Goal: Task Accomplishment & Management: Complete application form

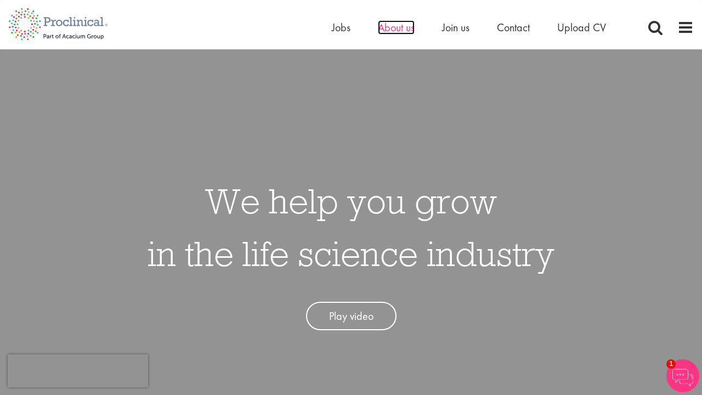
click at [400, 26] on span "About us" at bounding box center [396, 27] width 37 height 14
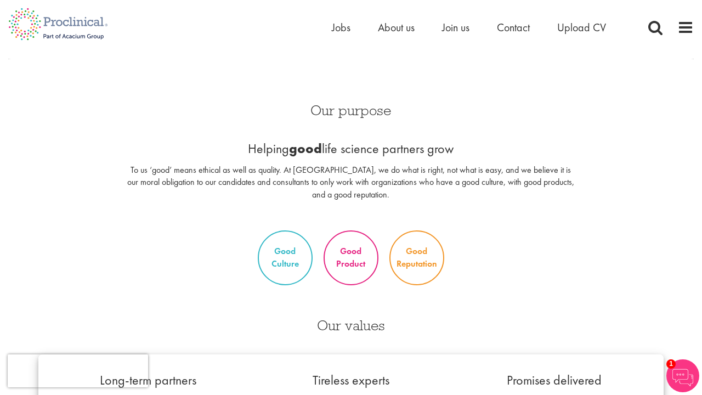
scroll to position [417, 0]
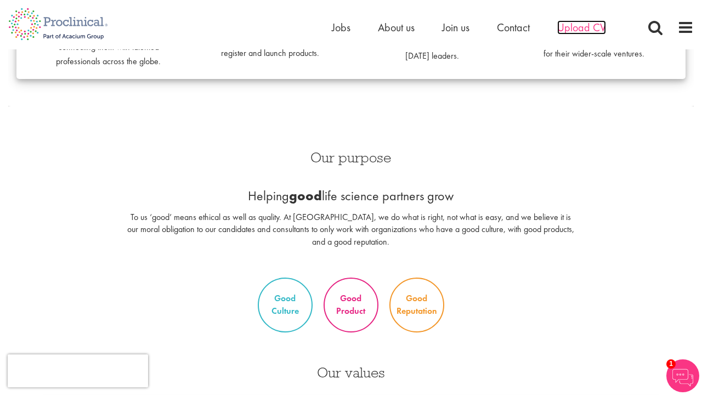
click at [582, 29] on span "Upload CV" at bounding box center [581, 27] width 49 height 14
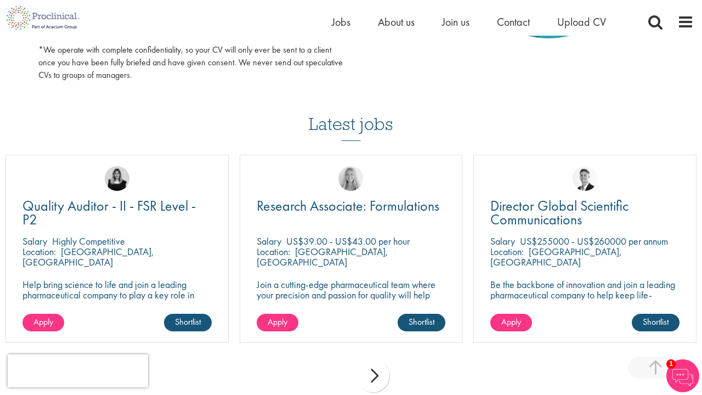
scroll to position [684, 0]
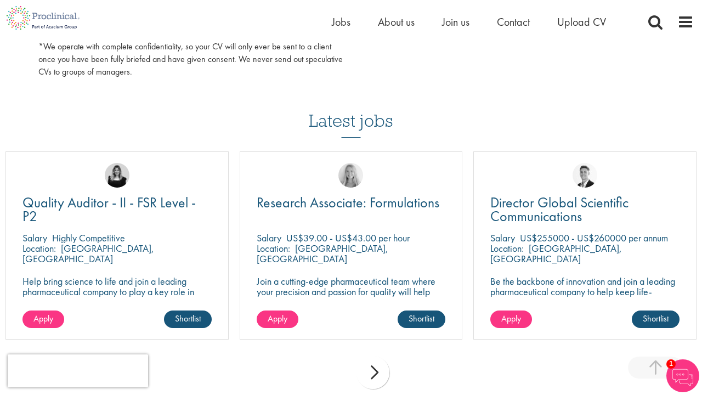
click at [382, 367] on div "next" at bounding box center [372, 372] width 33 height 33
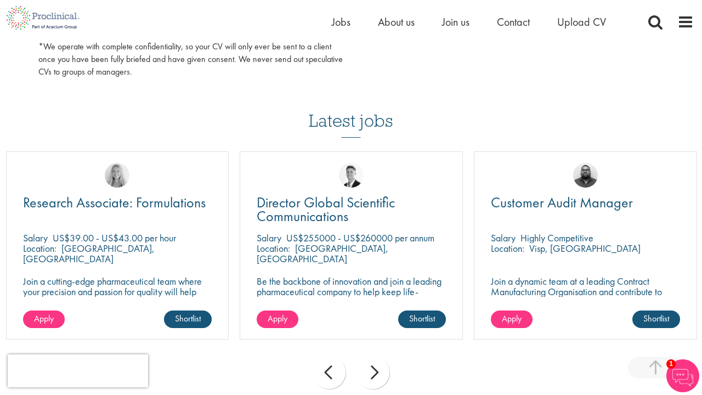
click at [382, 367] on div "next" at bounding box center [372, 372] width 33 height 33
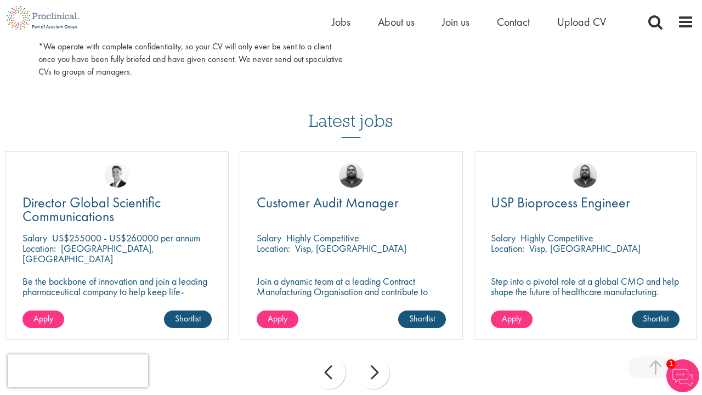
click at [382, 367] on div "next" at bounding box center [372, 372] width 33 height 33
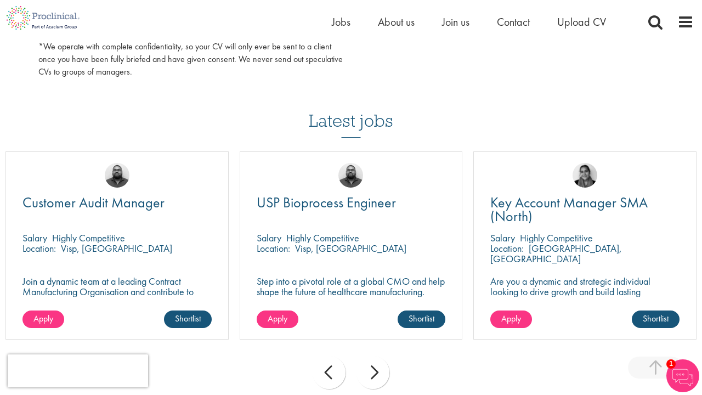
click at [382, 367] on div "next" at bounding box center [372, 372] width 33 height 33
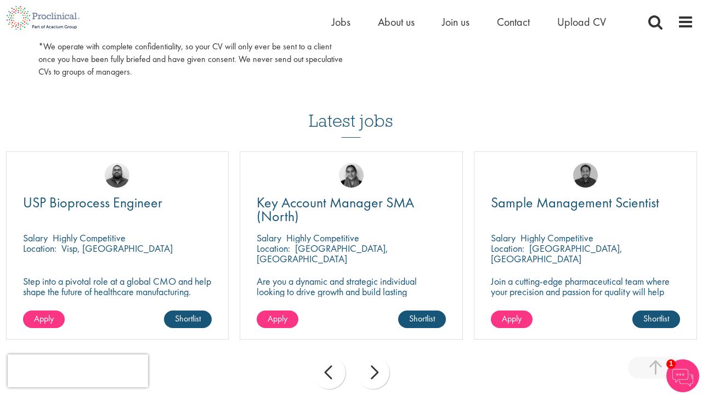
click at [382, 367] on div "next" at bounding box center [372, 372] width 33 height 33
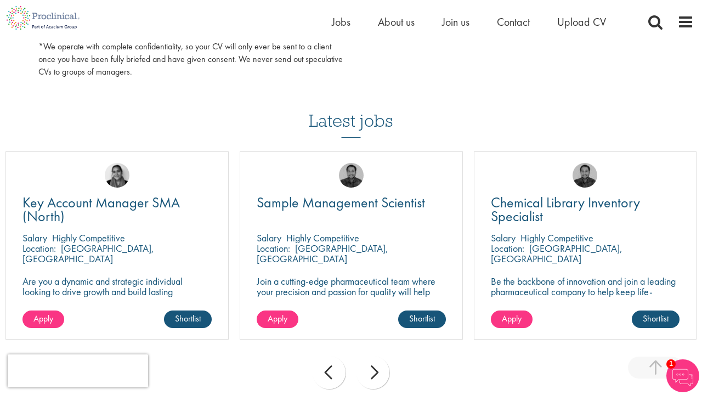
click at [382, 367] on div "next" at bounding box center [372, 372] width 33 height 33
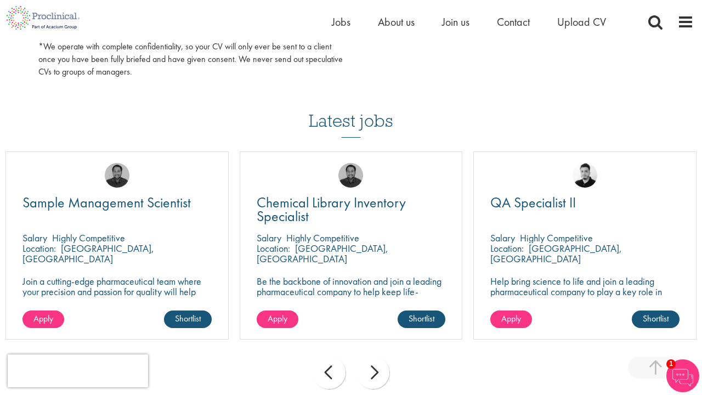
click at [366, 356] on div "next" at bounding box center [372, 372] width 33 height 33
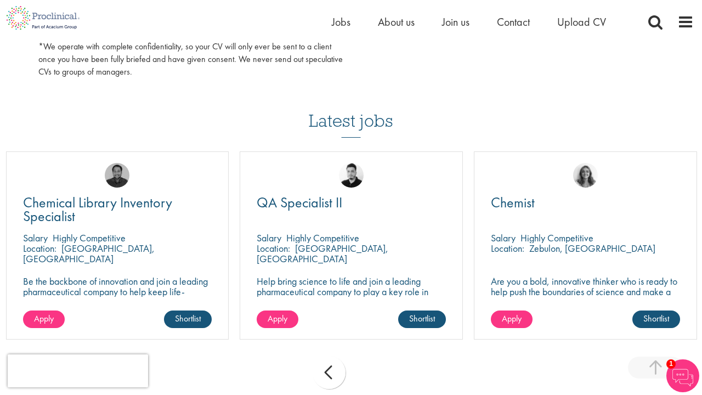
click at [366, 356] on div "prev next" at bounding box center [351, 374] width 702 height 48
